Goal: Task Accomplishment & Management: Use online tool/utility

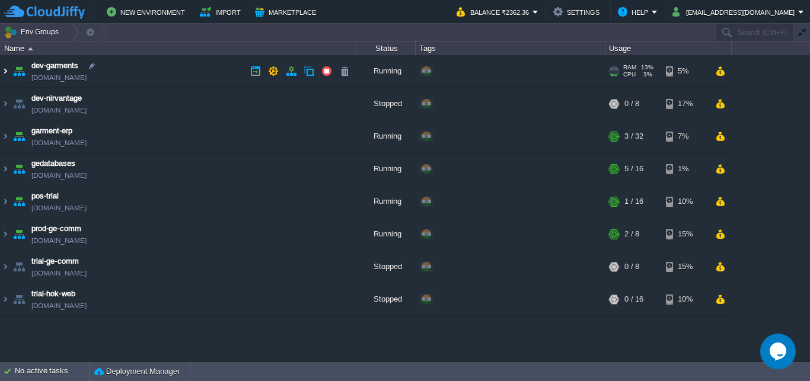
click at [7, 68] on img at bounding box center [5, 71] width 9 height 32
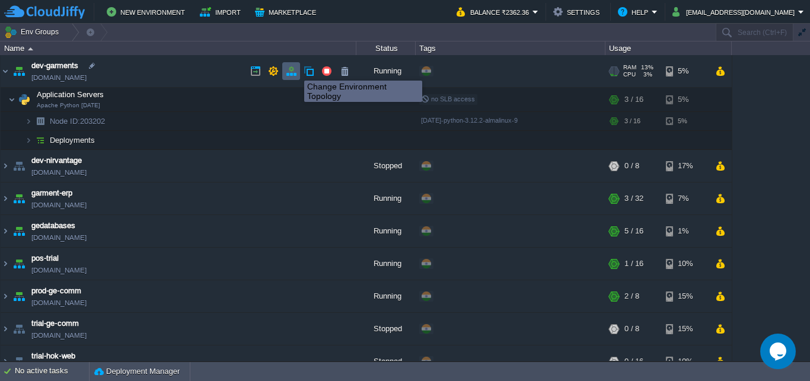
click at [293, 71] on button "button" at bounding box center [291, 71] width 11 height 11
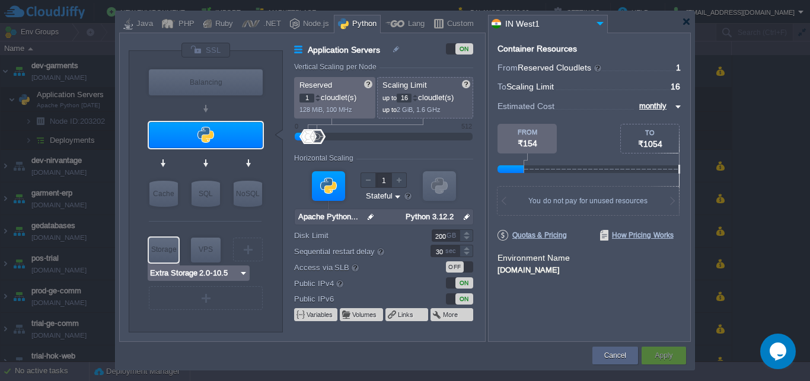
type input "AlmaLinux 9.6"
click at [249, 243] on div "VM" at bounding box center [248, 250] width 30 height 24
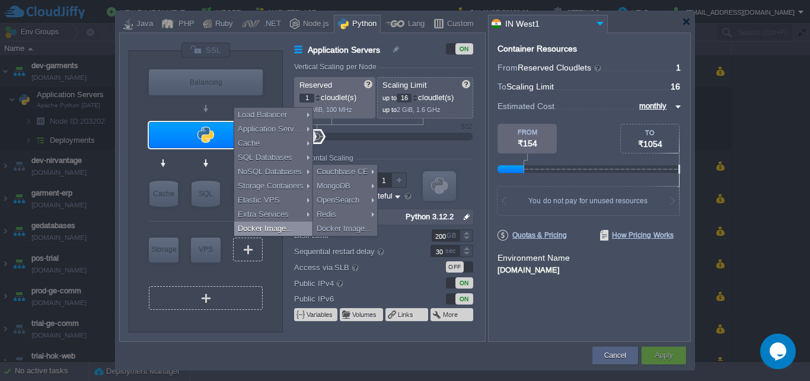
type input "Select Image"
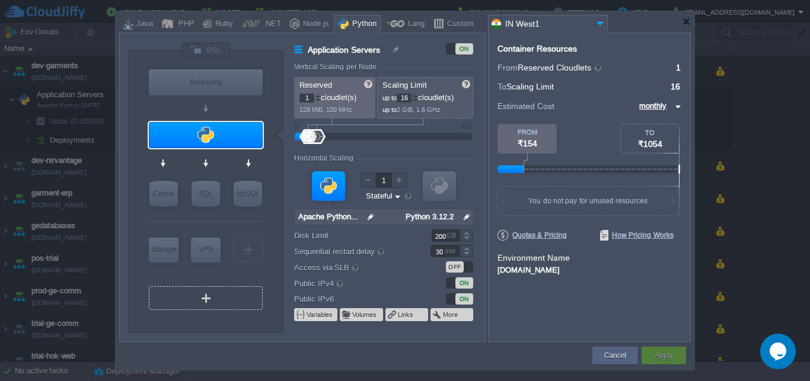
click at [210, 295] on div "VM" at bounding box center [206, 298] width 114 height 24
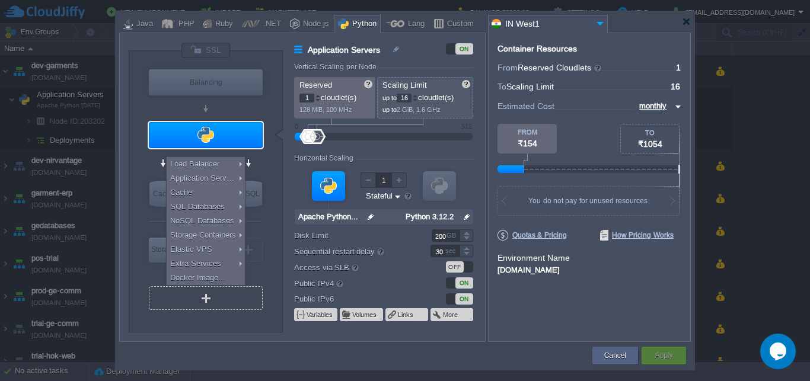
type input "Select Image"
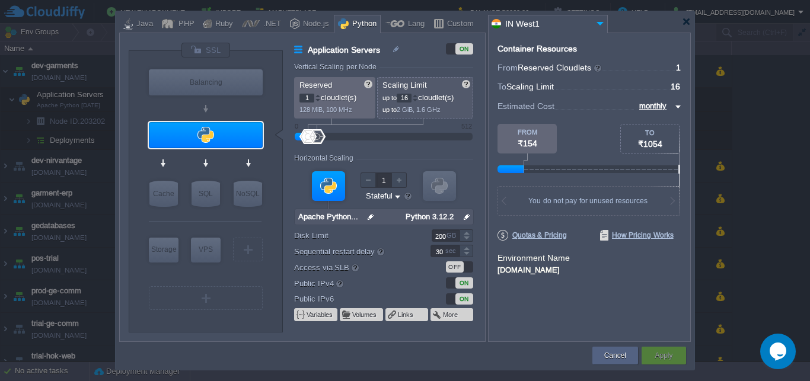
click at [209, 327] on div "VM Balancing VM Application Servers VM Cache VM SQL VM NoSQL VM Storage VM VPS …" at bounding box center [206, 191] width 154 height 281
click at [256, 218] on img at bounding box center [256, 218] width 9 height 12
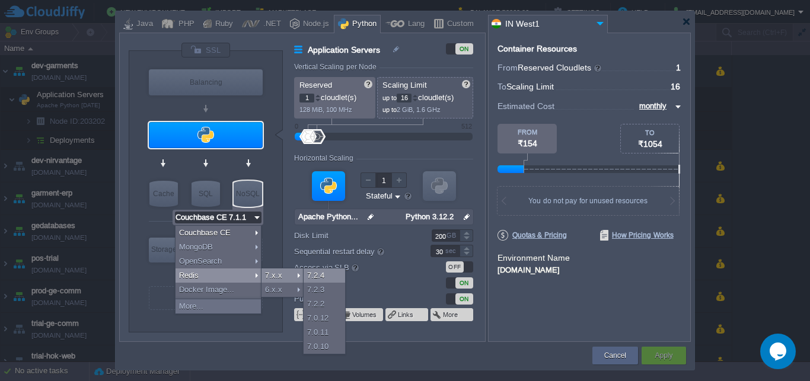
click at [327, 276] on div "7.2.4" at bounding box center [323, 275] width 41 height 14
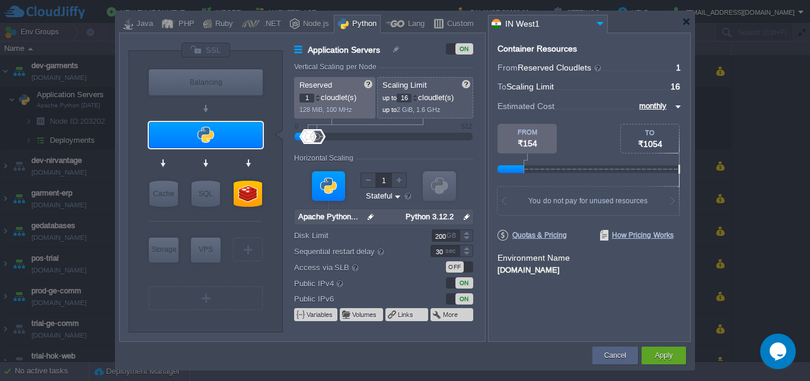
type input "Redis 7.2.4"
click at [251, 197] on div at bounding box center [247, 194] width 28 height 26
type input "NoSQL Databases"
type input "4"
type input "Redis 7.2.4"
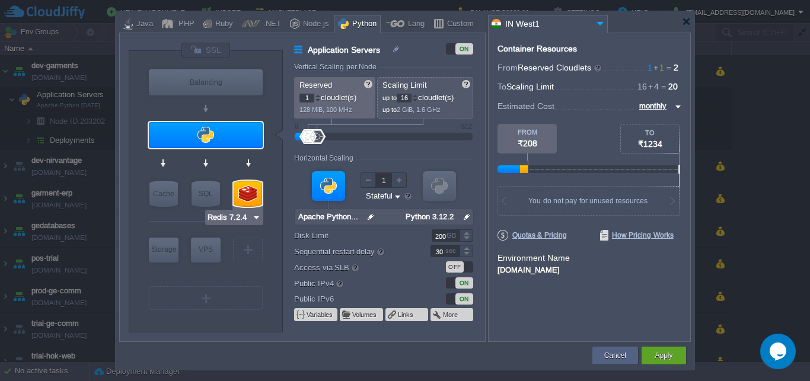
type input "7.2.4-almalinux-9"
type input "Stateless"
type input "20"
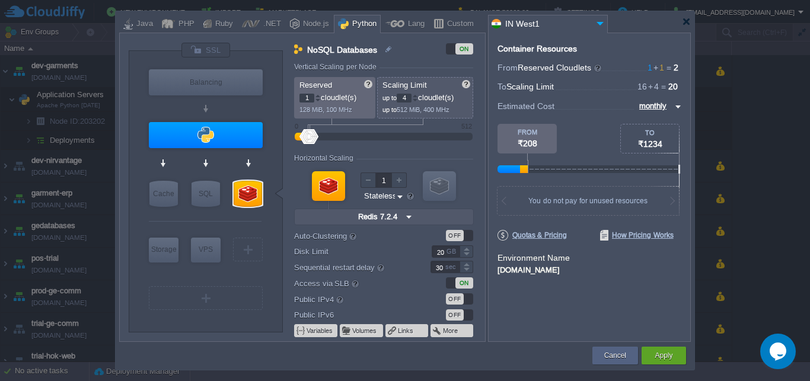
click at [467, 317] on div "OFF" at bounding box center [459, 314] width 27 height 11
click at [674, 360] on div "Apply" at bounding box center [663, 356] width 27 height 18
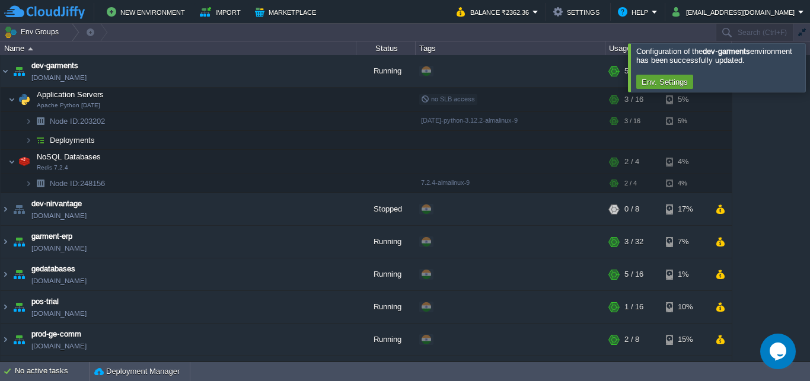
click at [809, 73] on div at bounding box center [824, 67] width 0 height 48
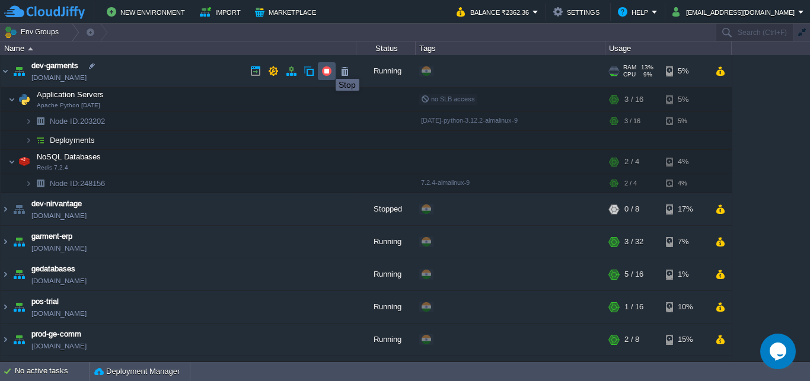
click at [327, 68] on button "button" at bounding box center [326, 71] width 11 height 11
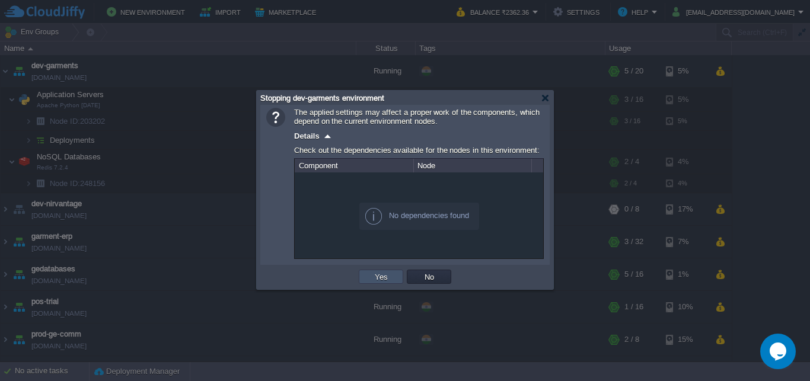
click at [379, 277] on button "Yes" at bounding box center [381, 276] width 20 height 11
